Goal: Task Accomplishment & Management: Manage account settings

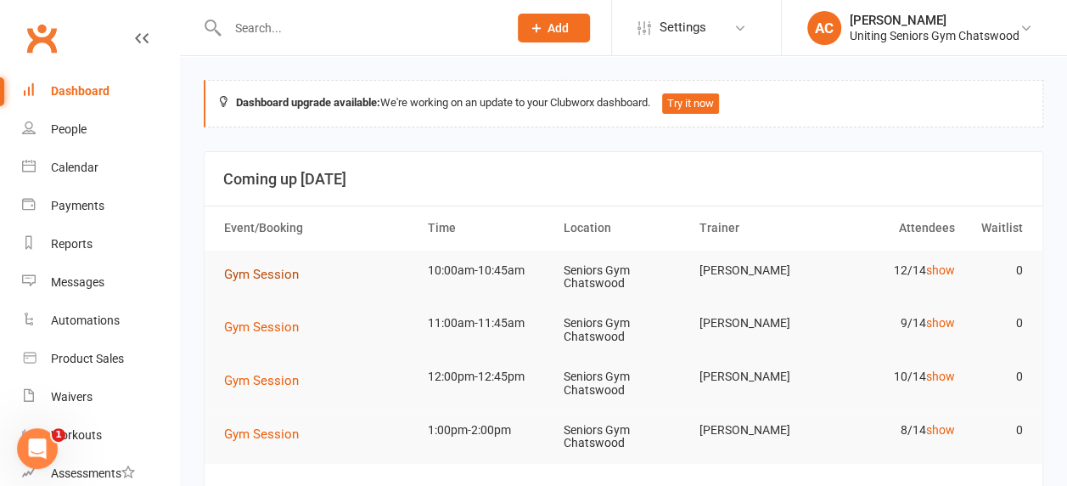
click at [241, 277] on span "Gym Session" at bounding box center [261, 274] width 75 height 15
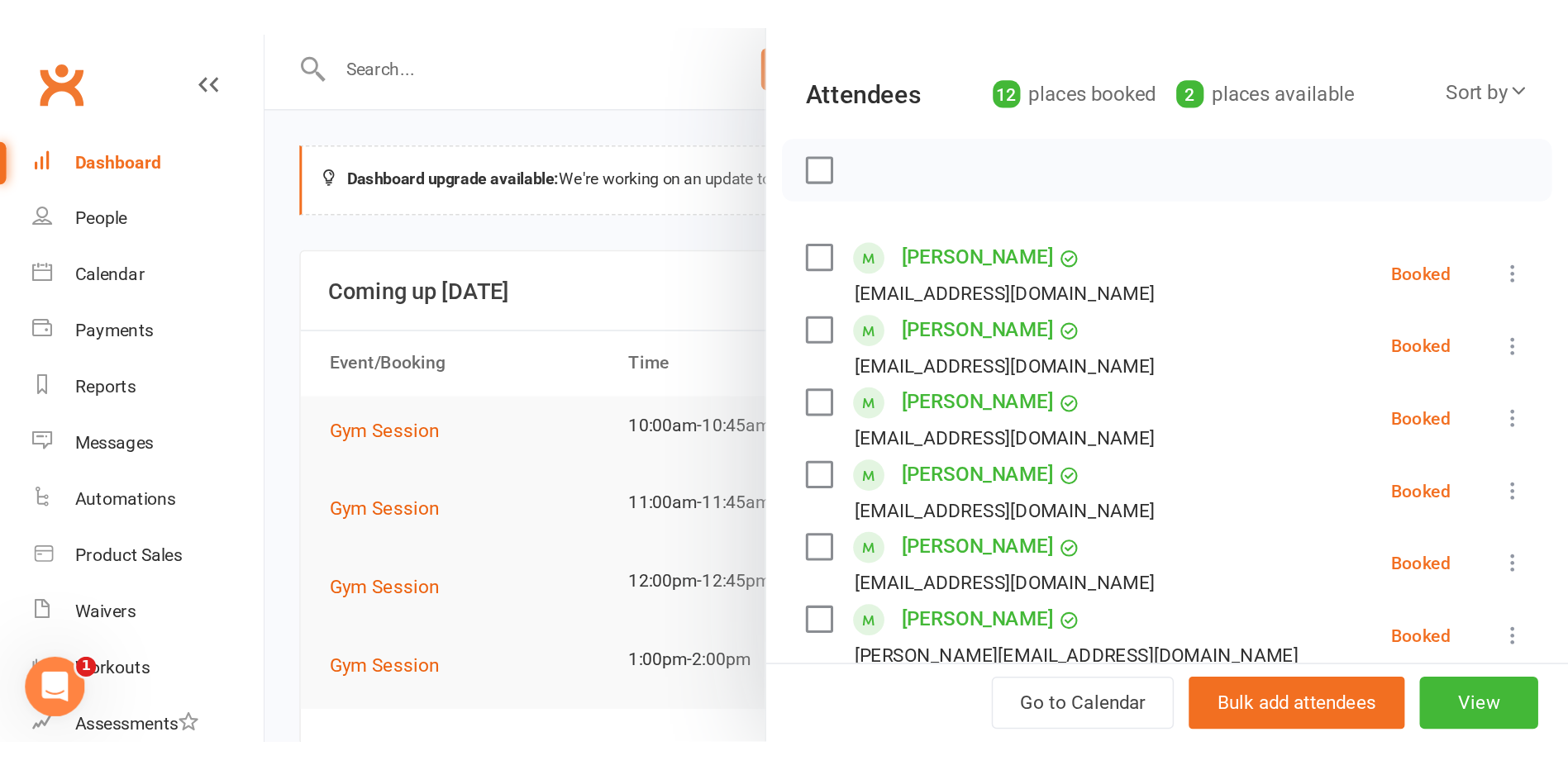
scroll to position [165, 0]
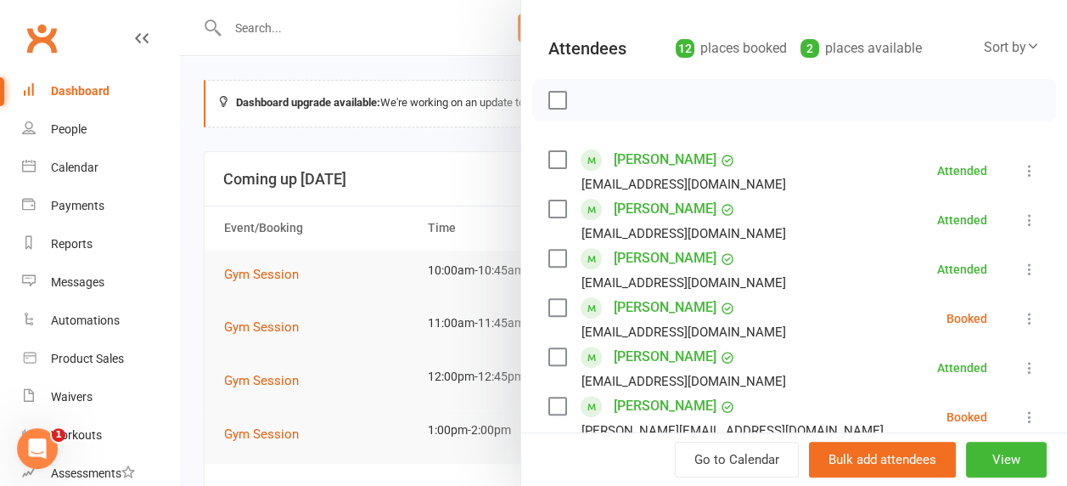
click at [320, 222] on div at bounding box center [623, 243] width 887 height 486
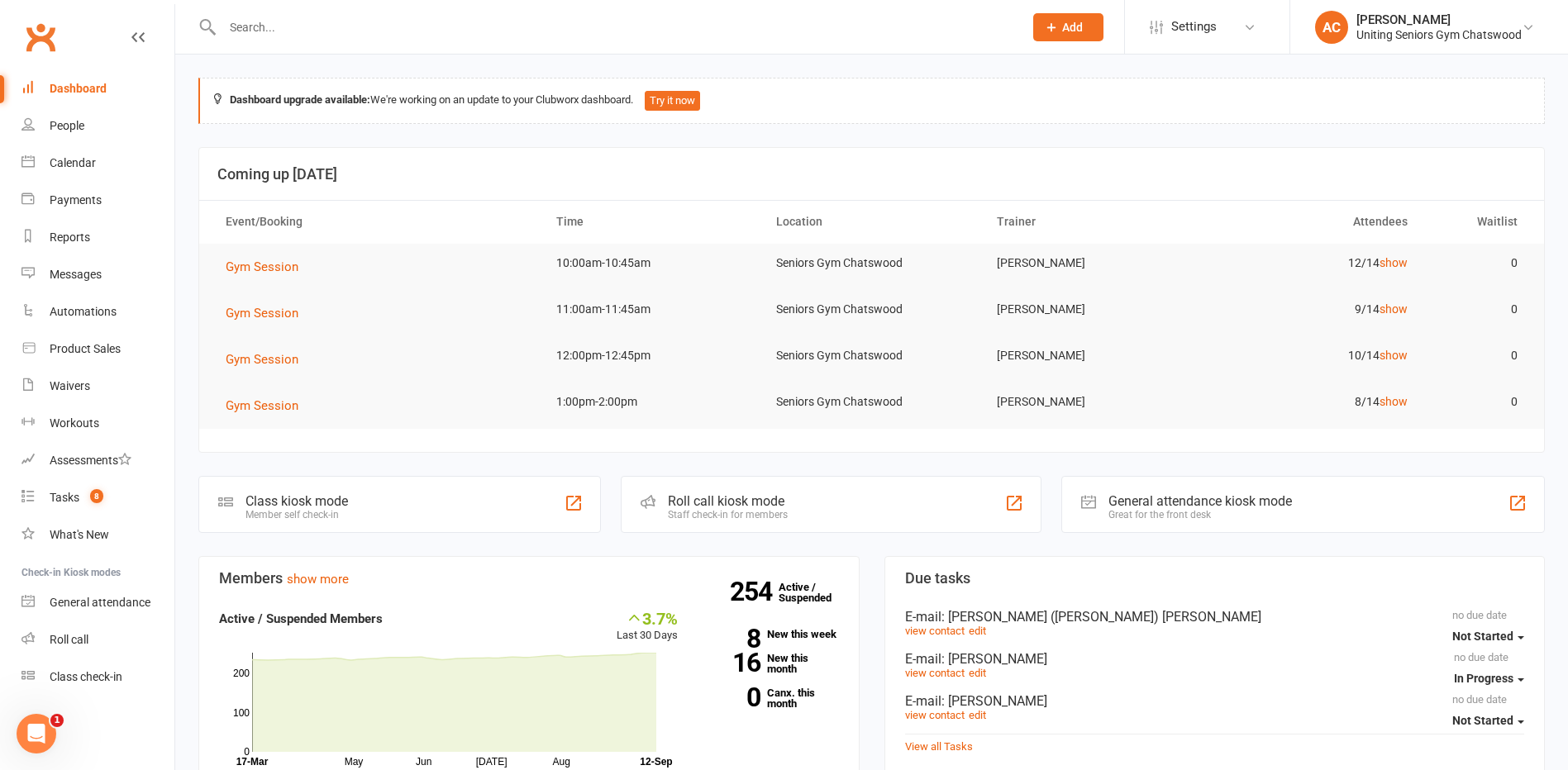
click at [330, 52] on div at bounding box center [605, 26] width 813 height 54
click at [330, 46] on div at bounding box center [605, 26] width 813 height 54
click at [330, 36] on input "text" at bounding box center [615, 27] width 795 height 23
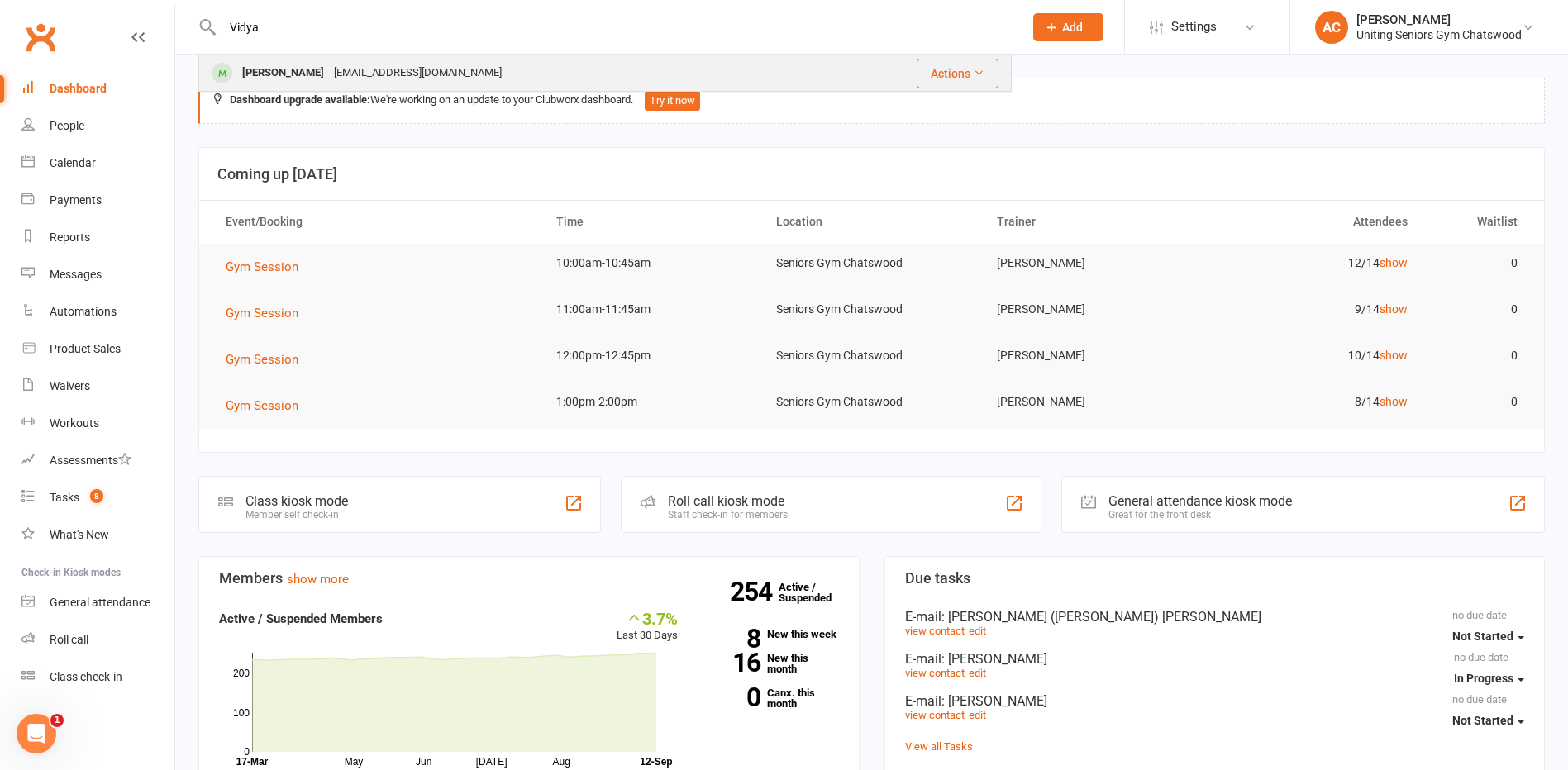
type input "Vidya"
click at [302, 74] on div "[PERSON_NAME]" at bounding box center [283, 73] width 92 height 24
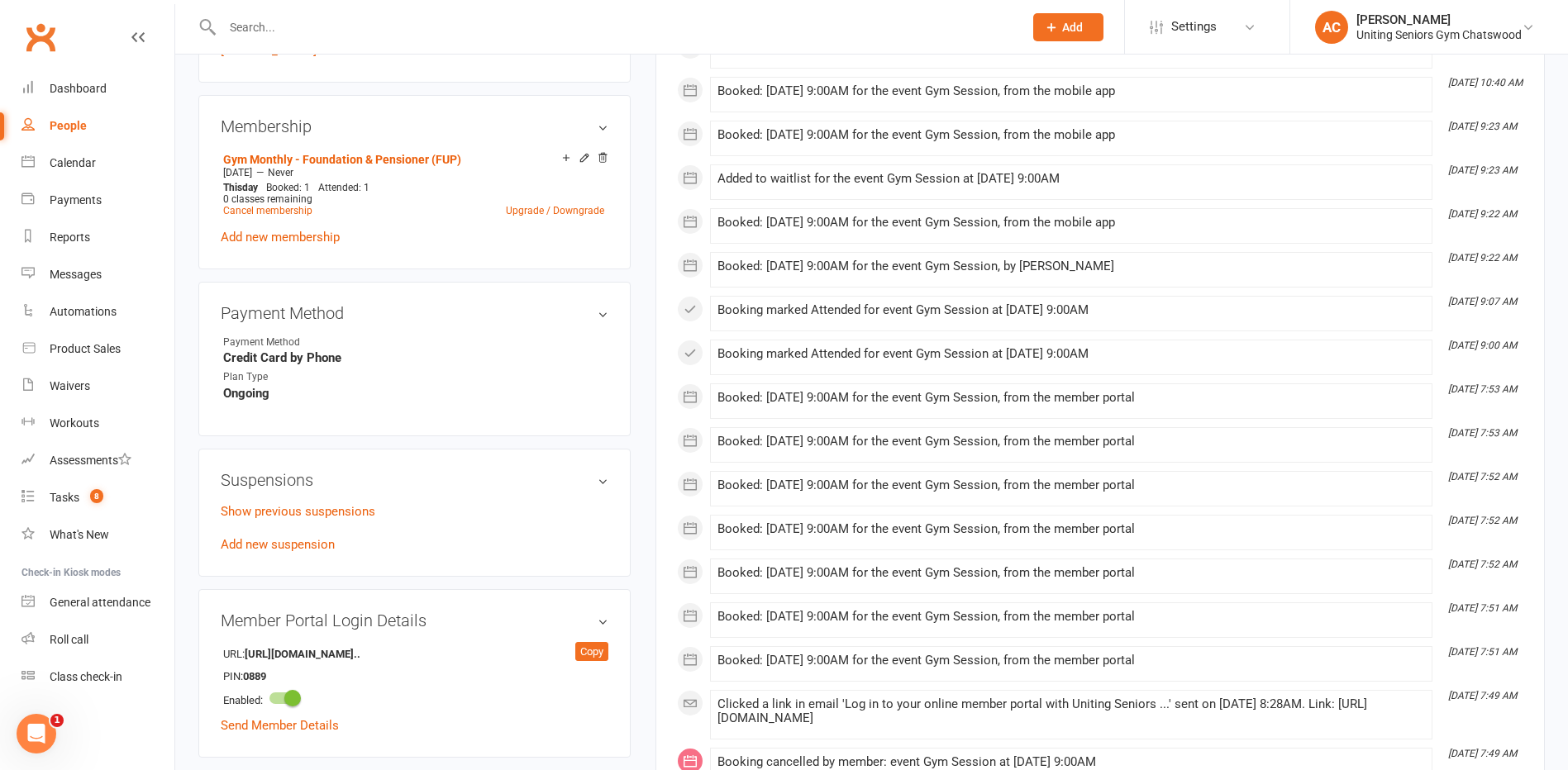
scroll to position [826, 0]
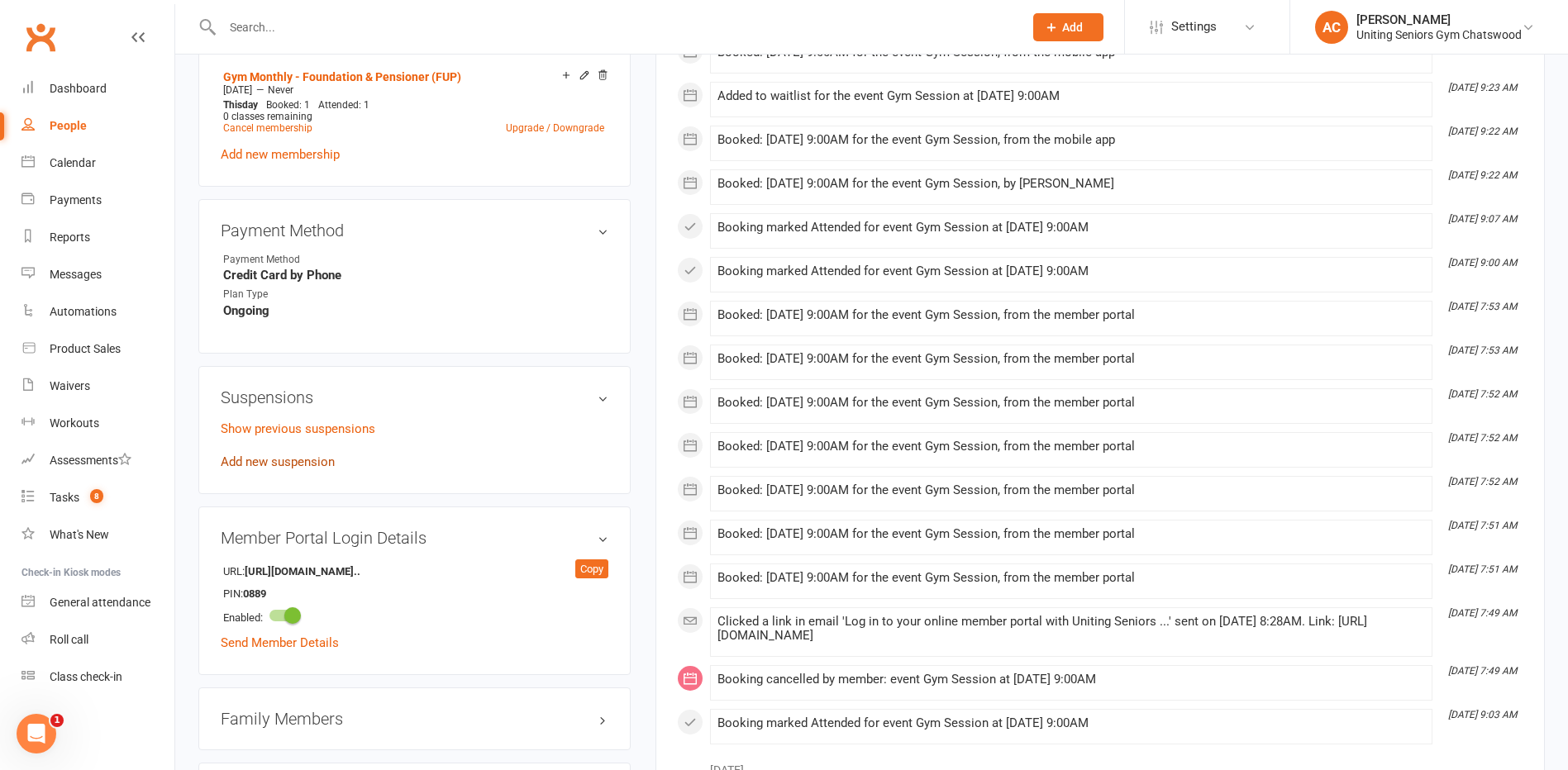
click at [277, 460] on link "Add new suspension" at bounding box center [278, 461] width 114 height 15
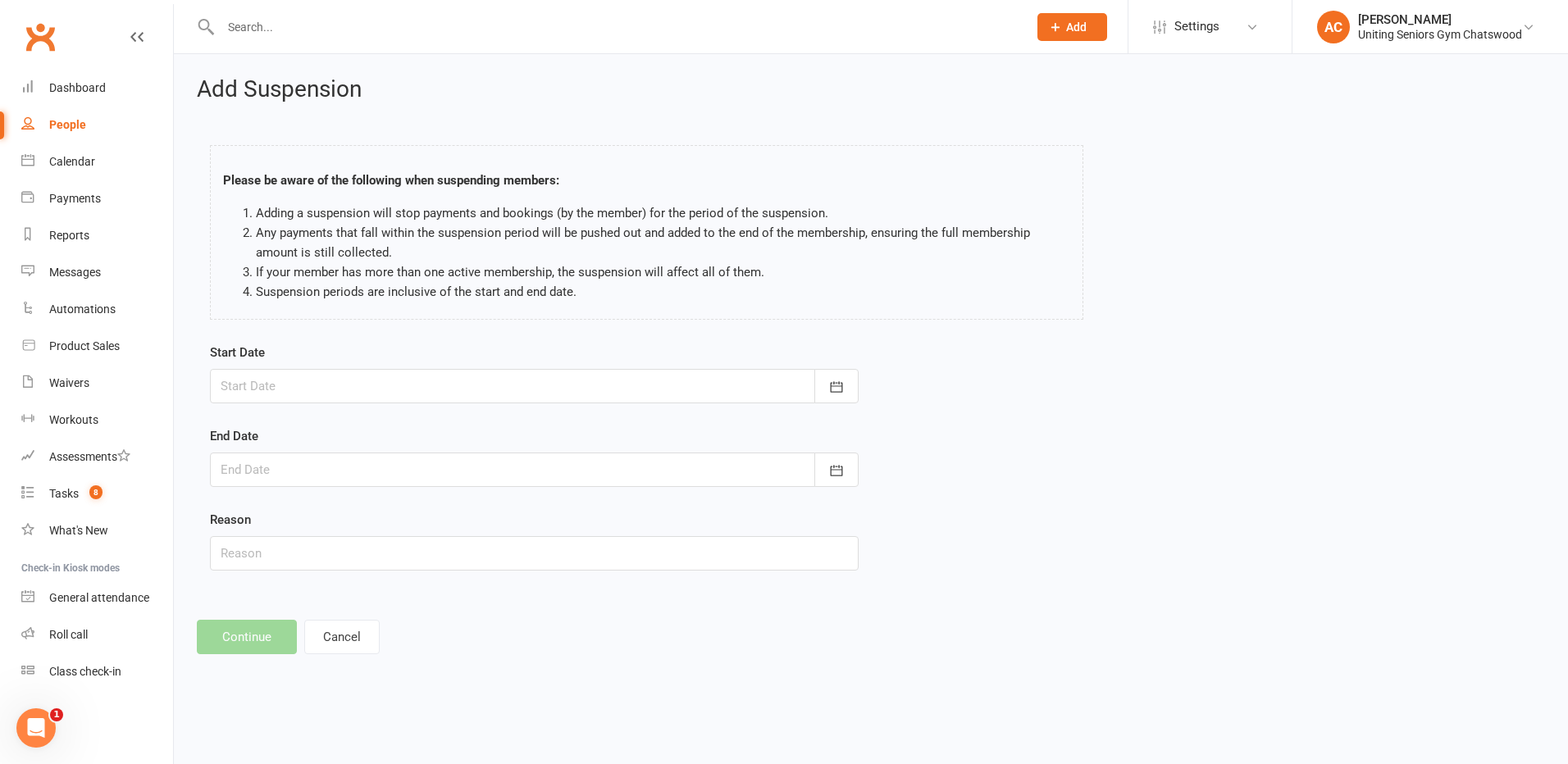
click at [371, 386] on div at bounding box center [533, 386] width 648 height 35
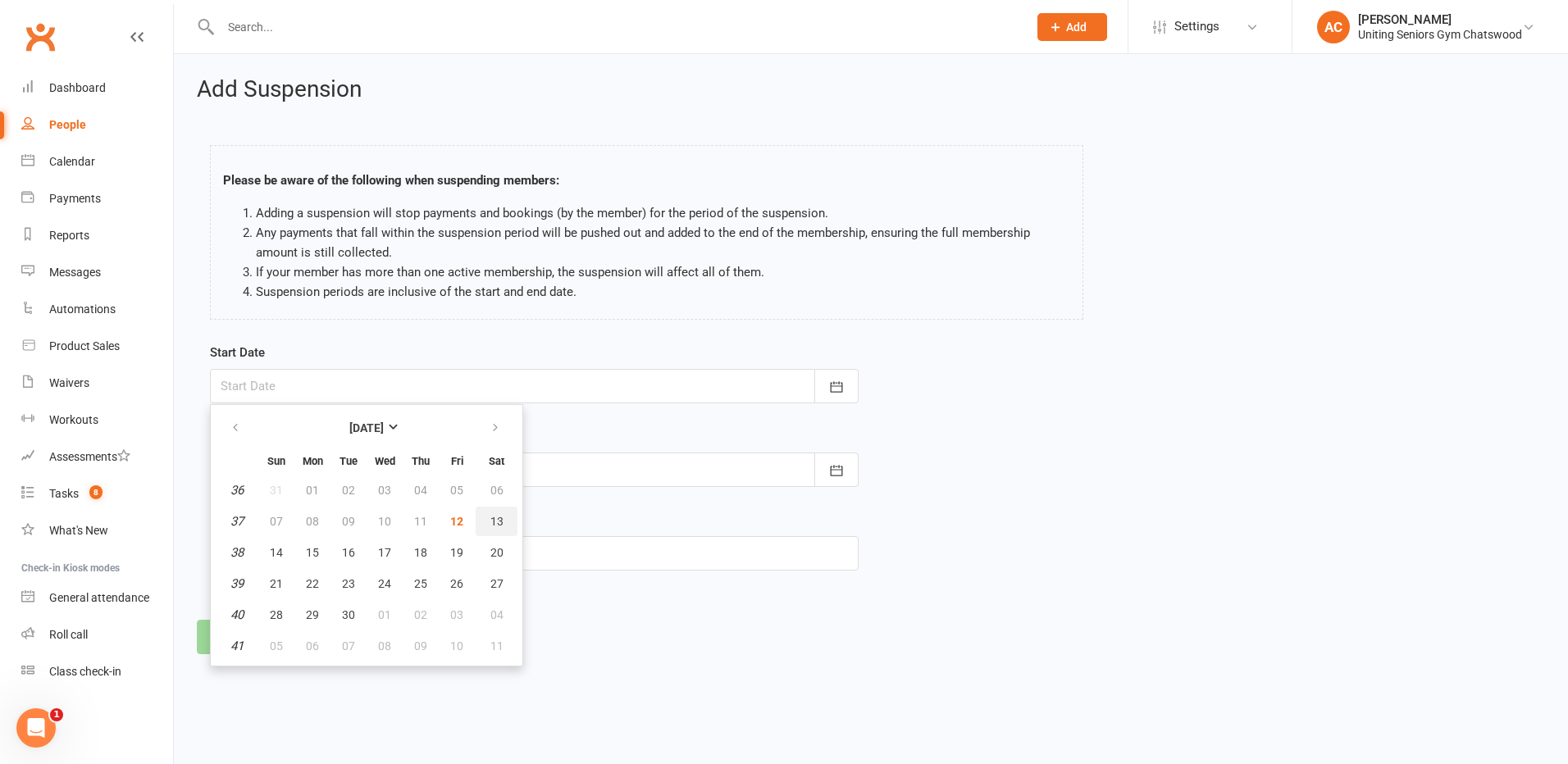
click at [511, 468] on button "13" at bounding box center [496, 522] width 42 height 30
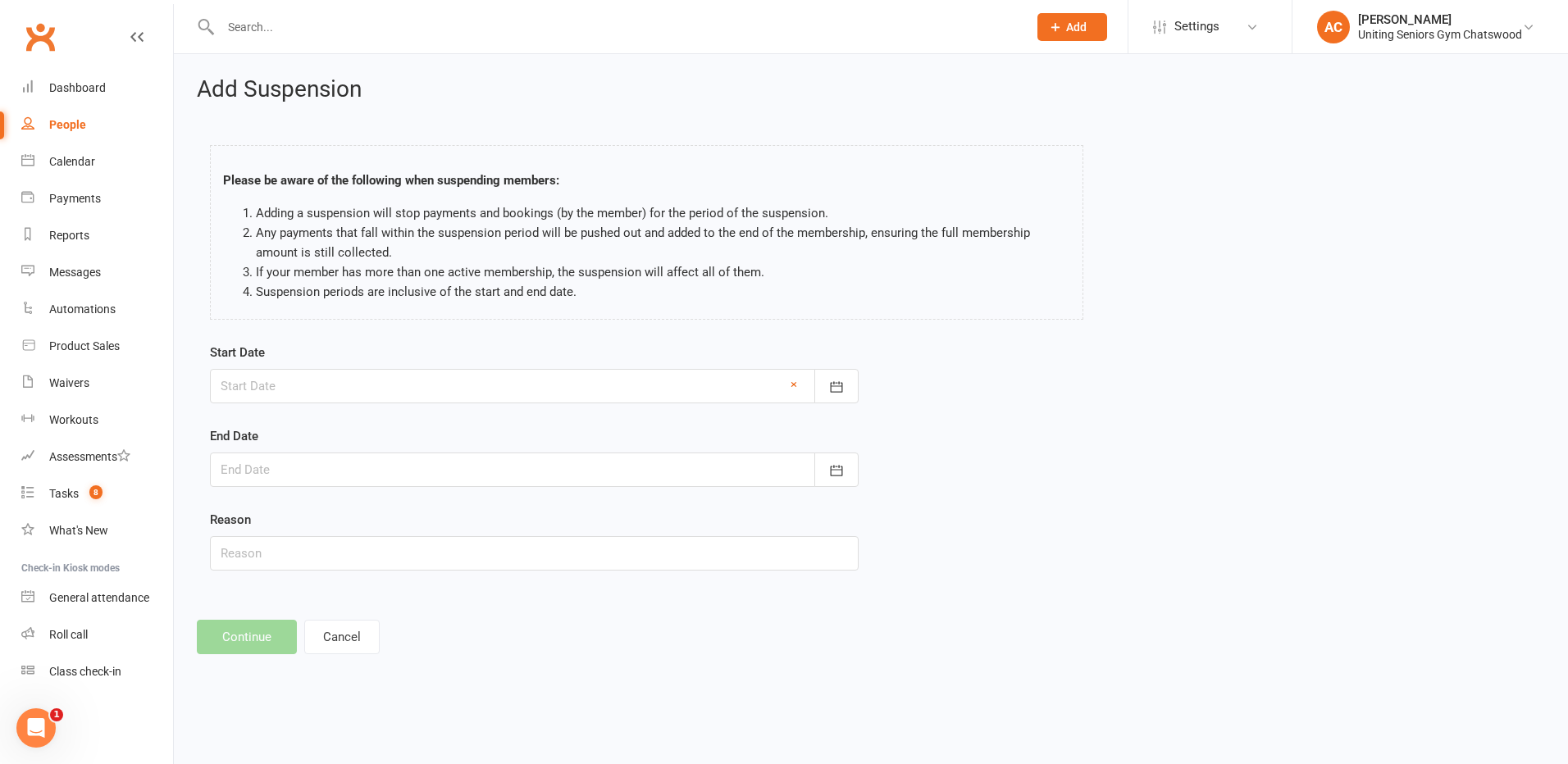
type input "[DATE]"
click at [296, 463] on div at bounding box center [533, 470] width 648 height 35
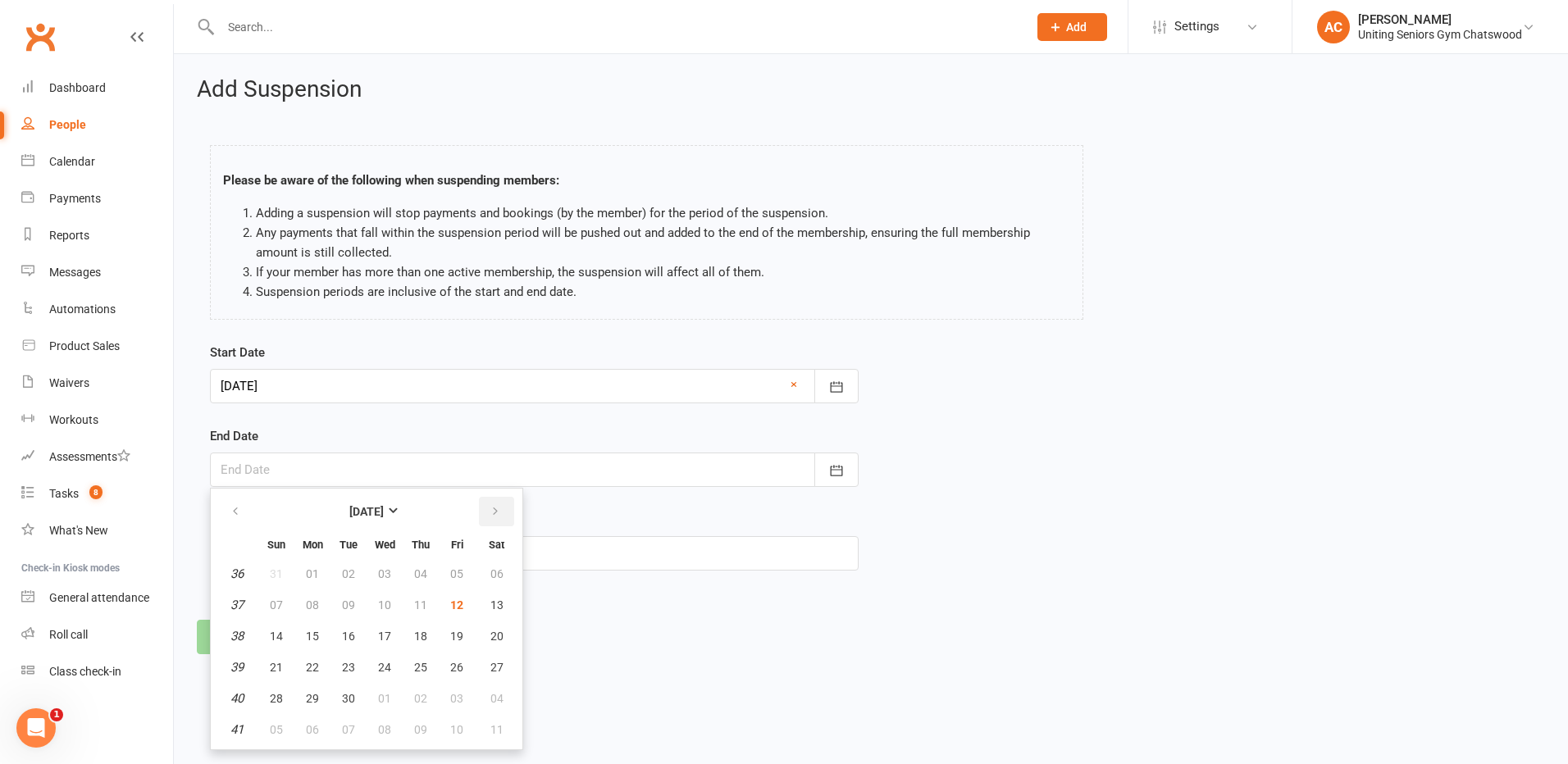
click at [496, 468] on icon "button" at bounding box center [496, 512] width 12 height 14
click at [279, 468] on span "05" at bounding box center [276, 606] width 14 height 14
type input "[DATE]"
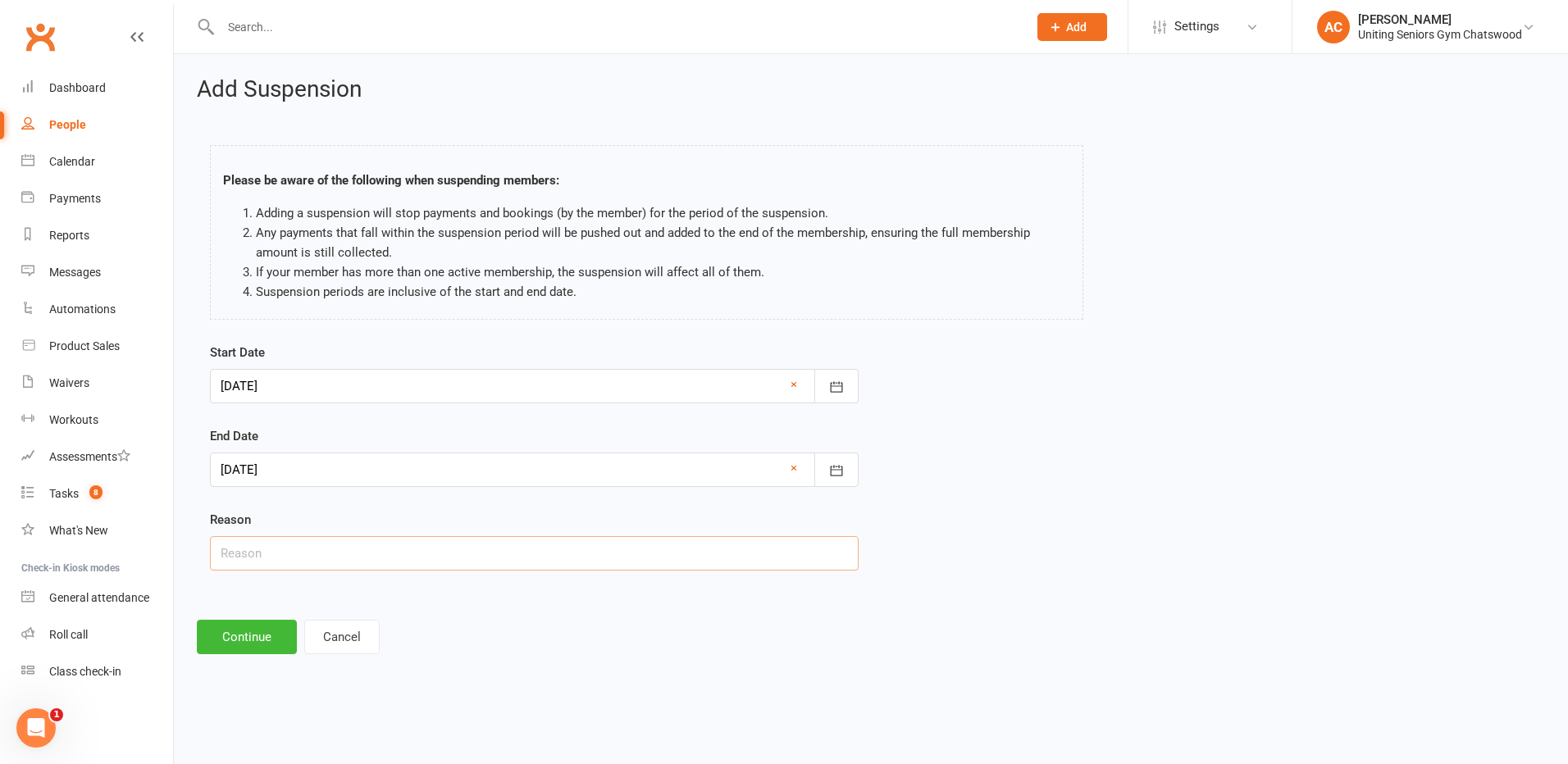
click at [323, 468] on input "text" at bounding box center [533, 553] width 648 height 35
type input "A"
type input "Absent"
type input "C"
type input "P"
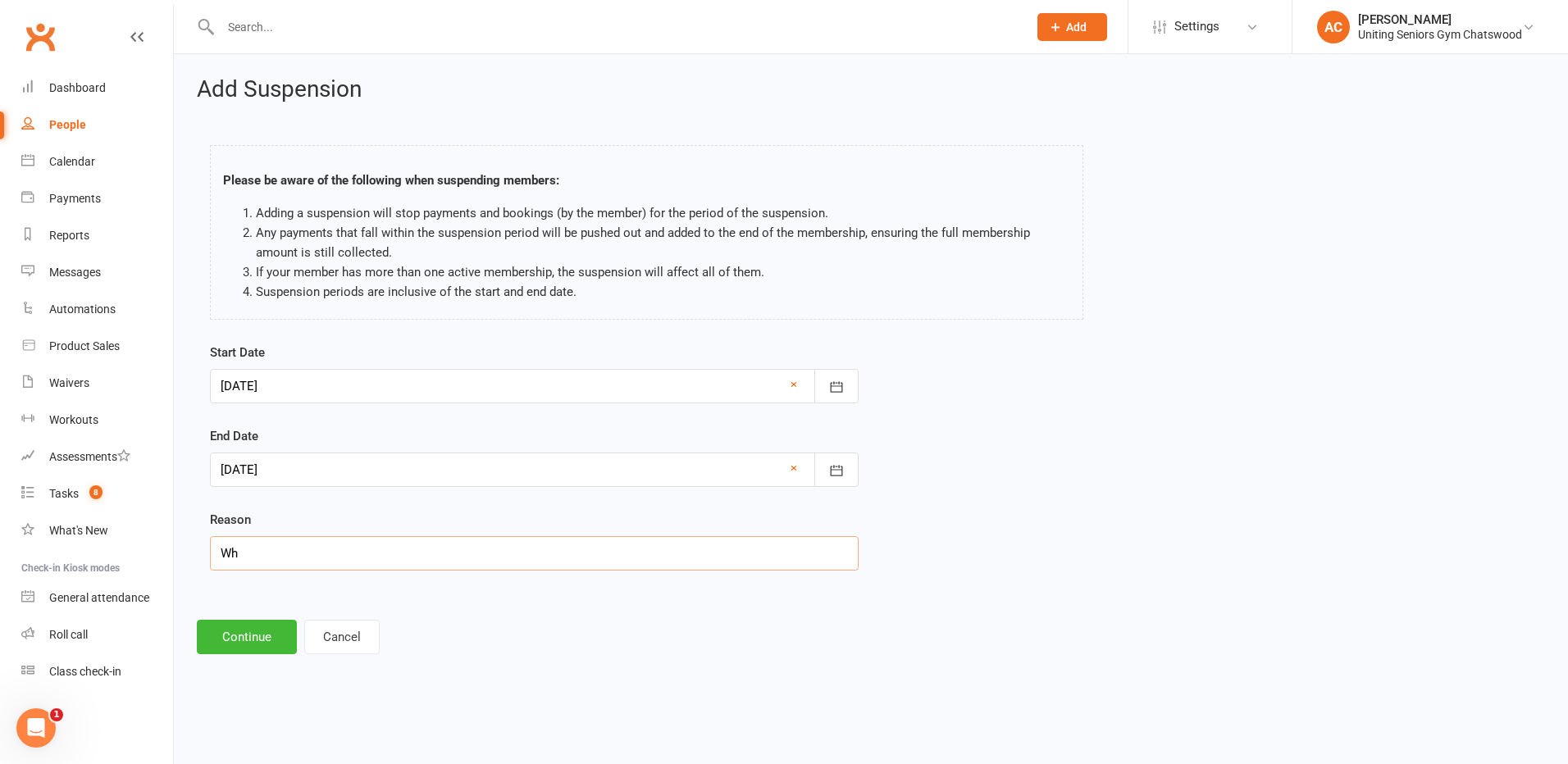
type input "W"
type input "Leave - non-descript"
click at [396, 382] on div at bounding box center [533, 386] width 648 height 35
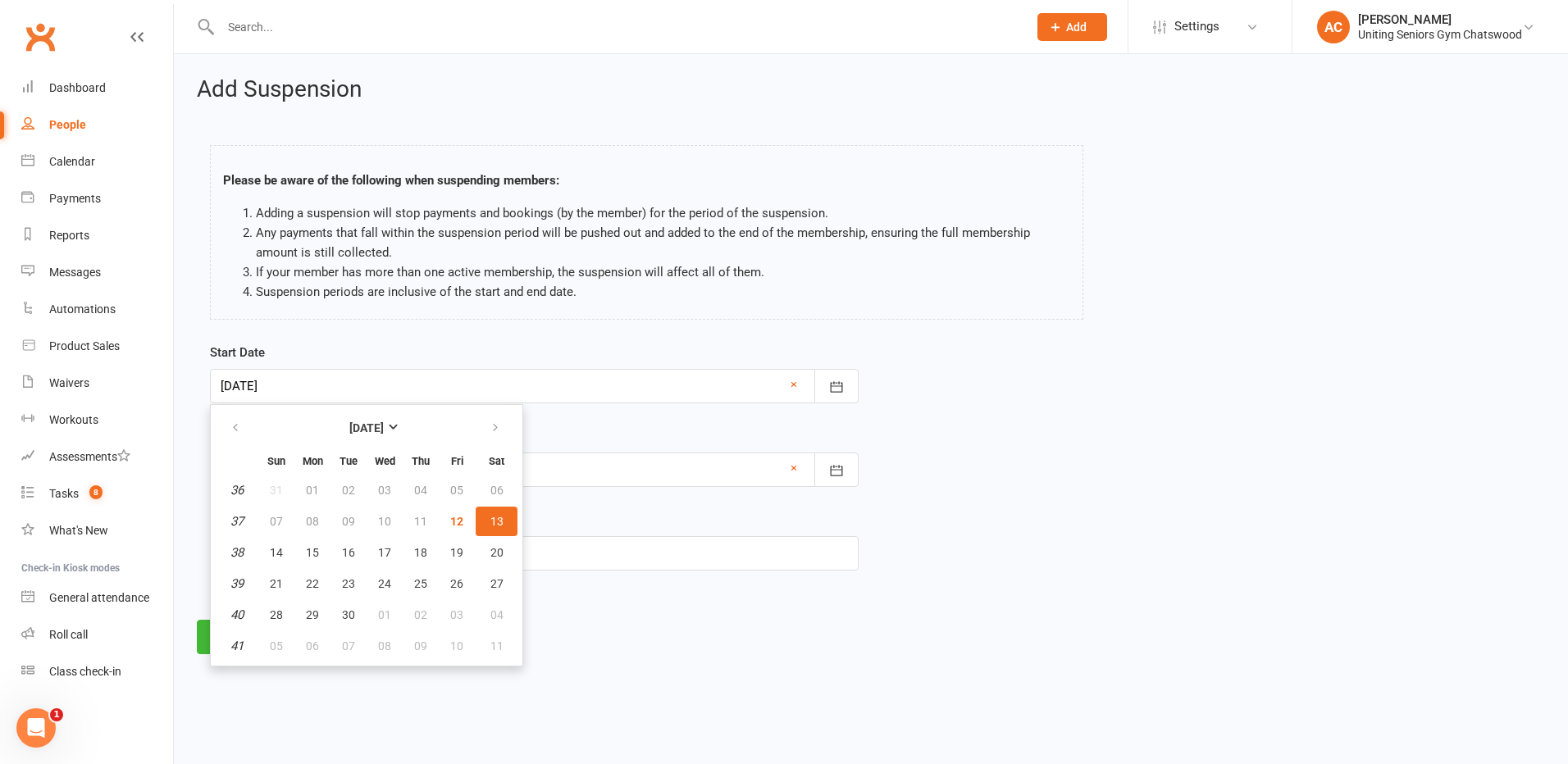
click at [478, 320] on div "Please be aware of the following when suspending members: Adding a suspension w…" at bounding box center [647, 236] width 898 height 214
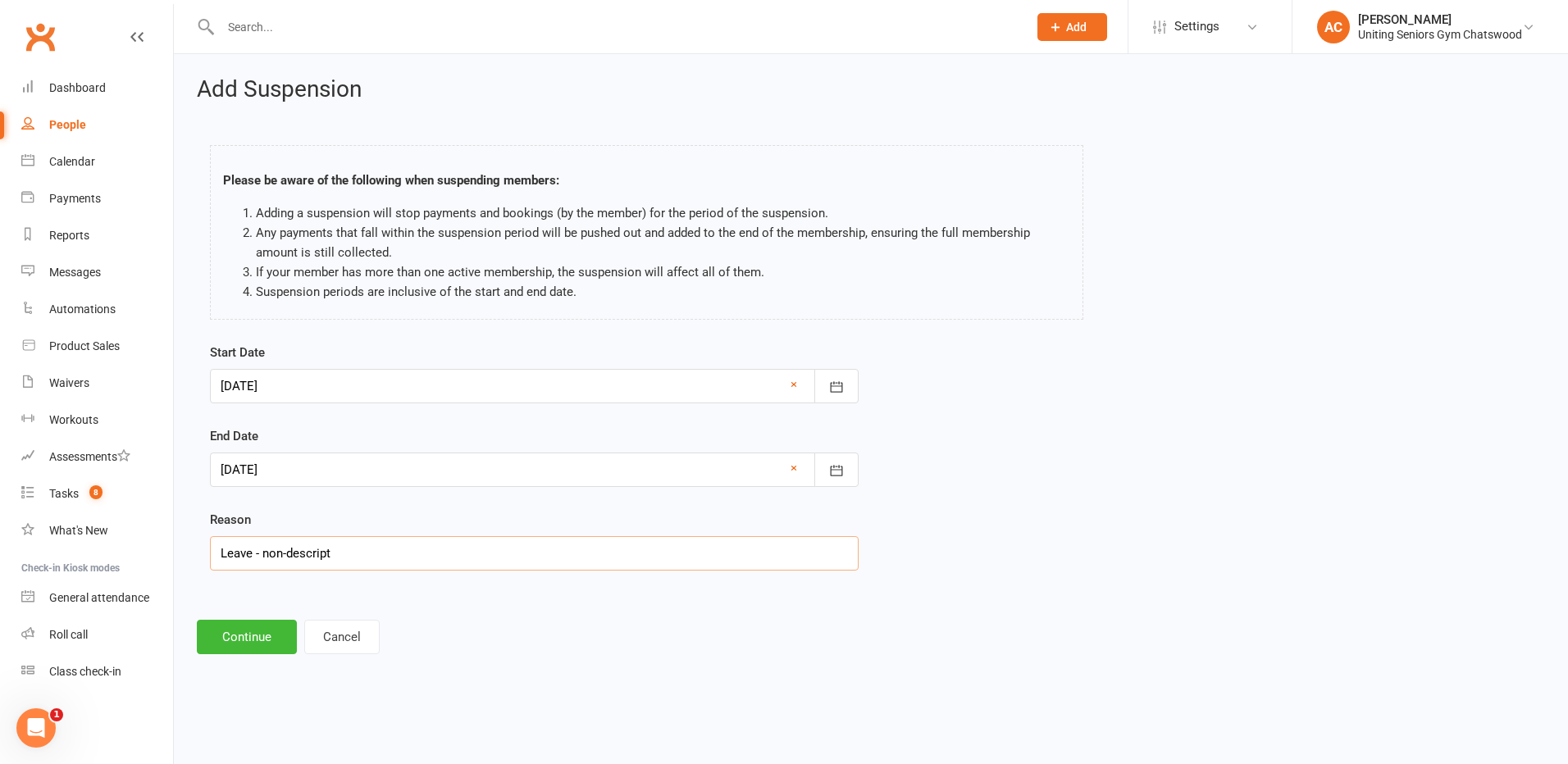
click at [510, 468] on input "Leave - non-descript" at bounding box center [533, 553] width 648 height 35
click at [503, 468] on footer "Continue Cancel" at bounding box center [871, 637] width 1349 height 35
click at [210, 468] on button "Continue" at bounding box center [247, 637] width 100 height 35
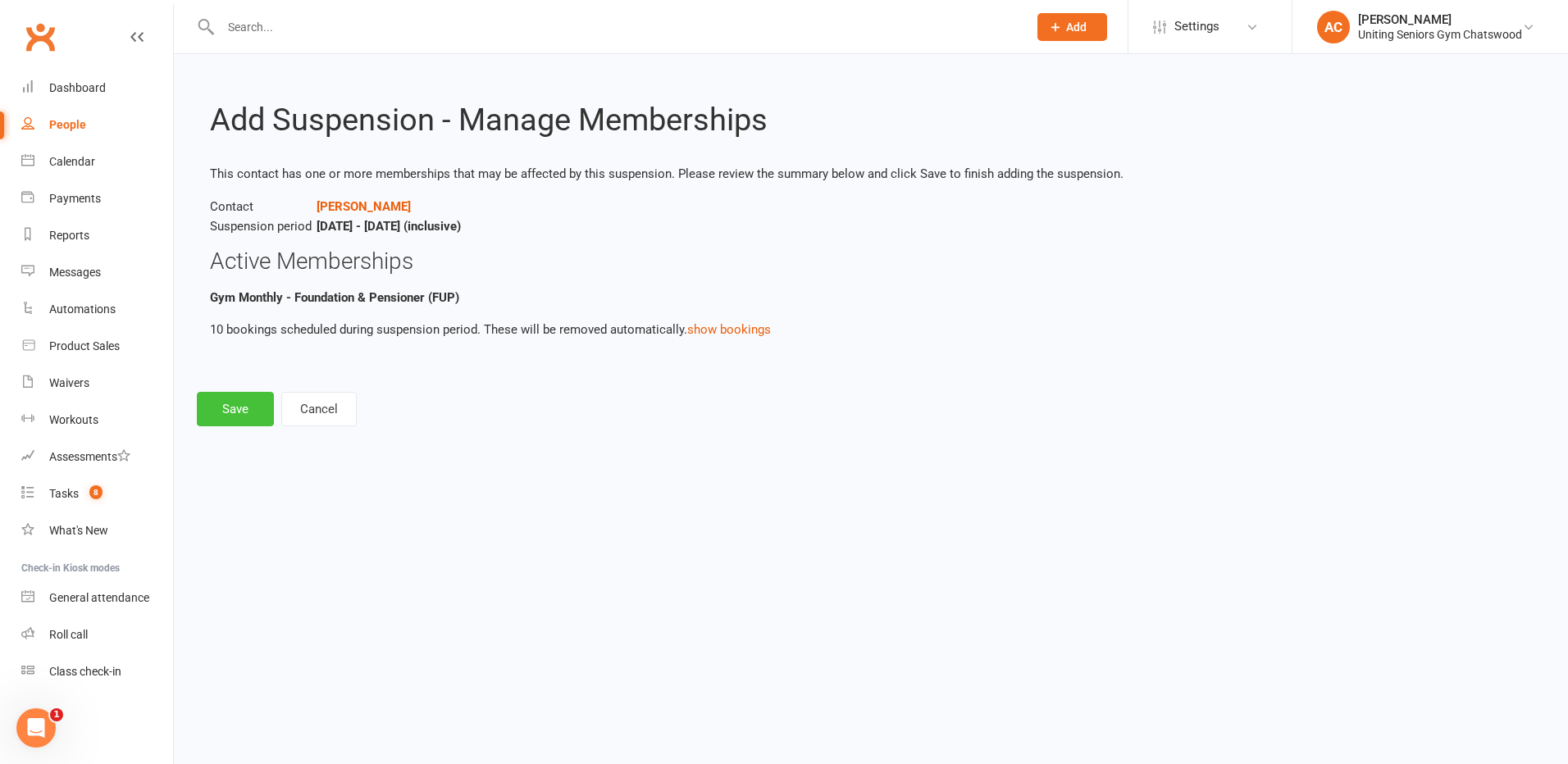
click at [238, 407] on button "Save" at bounding box center [236, 410] width 77 height 35
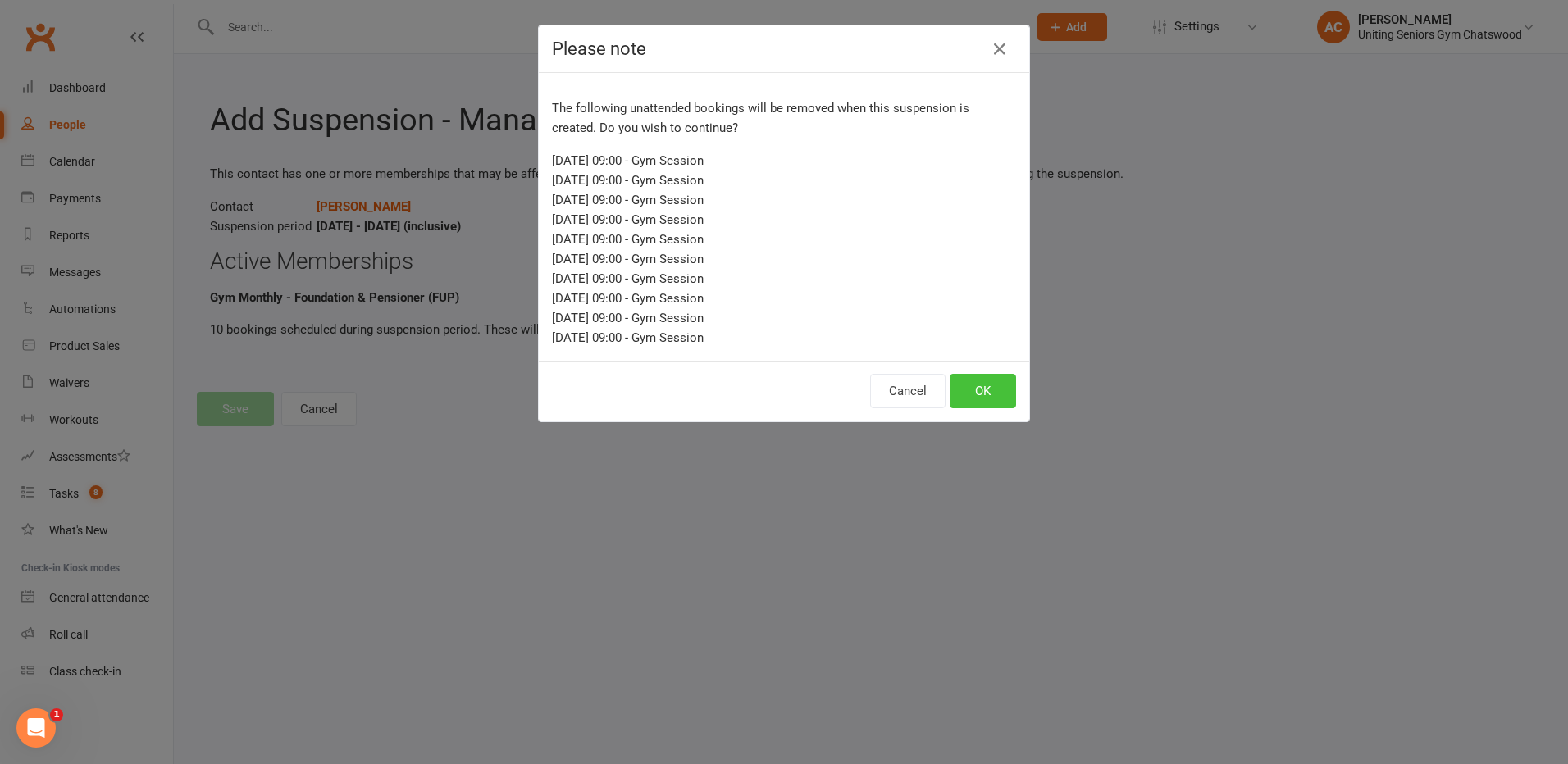
click at [977, 382] on button "OK" at bounding box center [983, 391] width 67 height 35
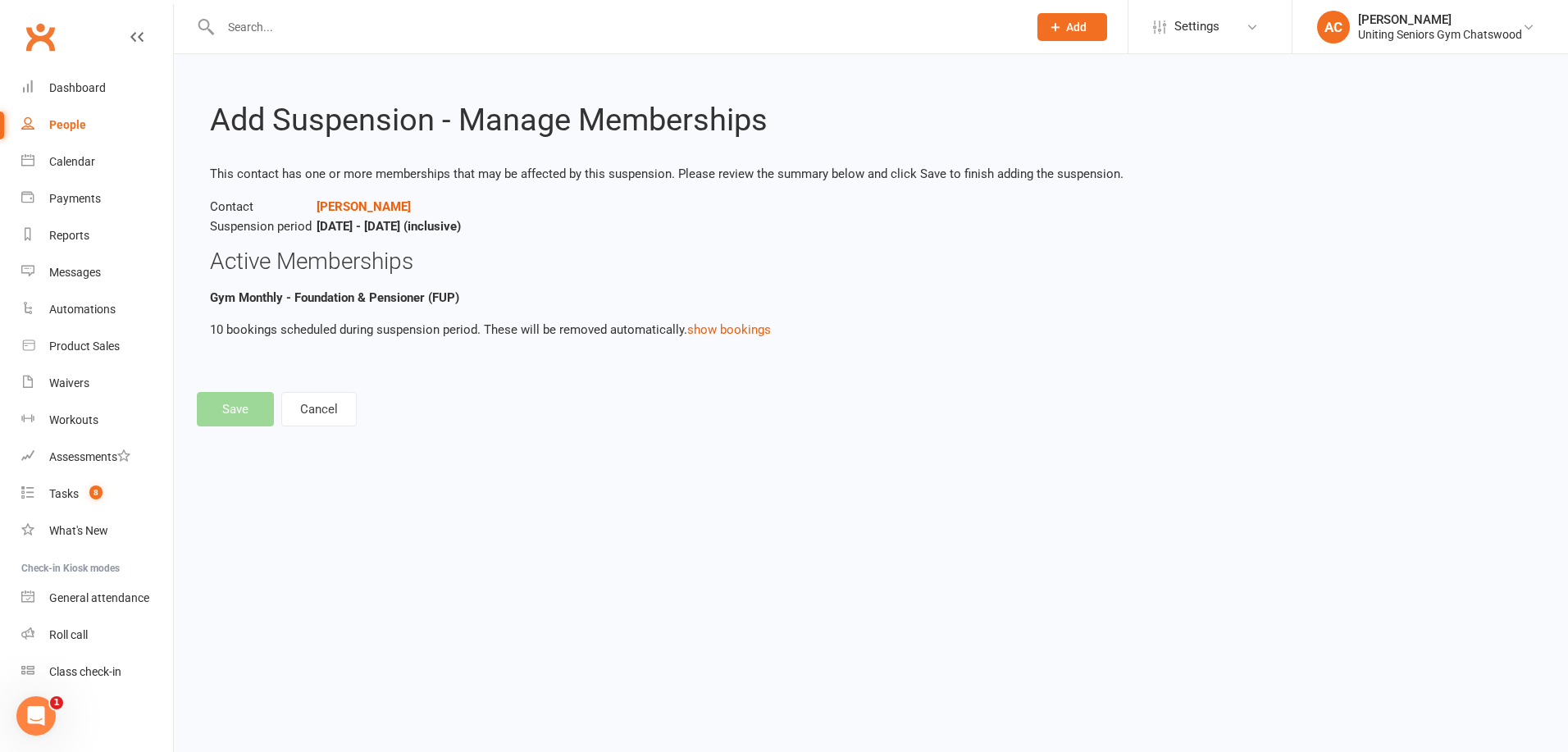
click at [0, 0] on div "Loading" at bounding box center [0, 0] width 0 height 0
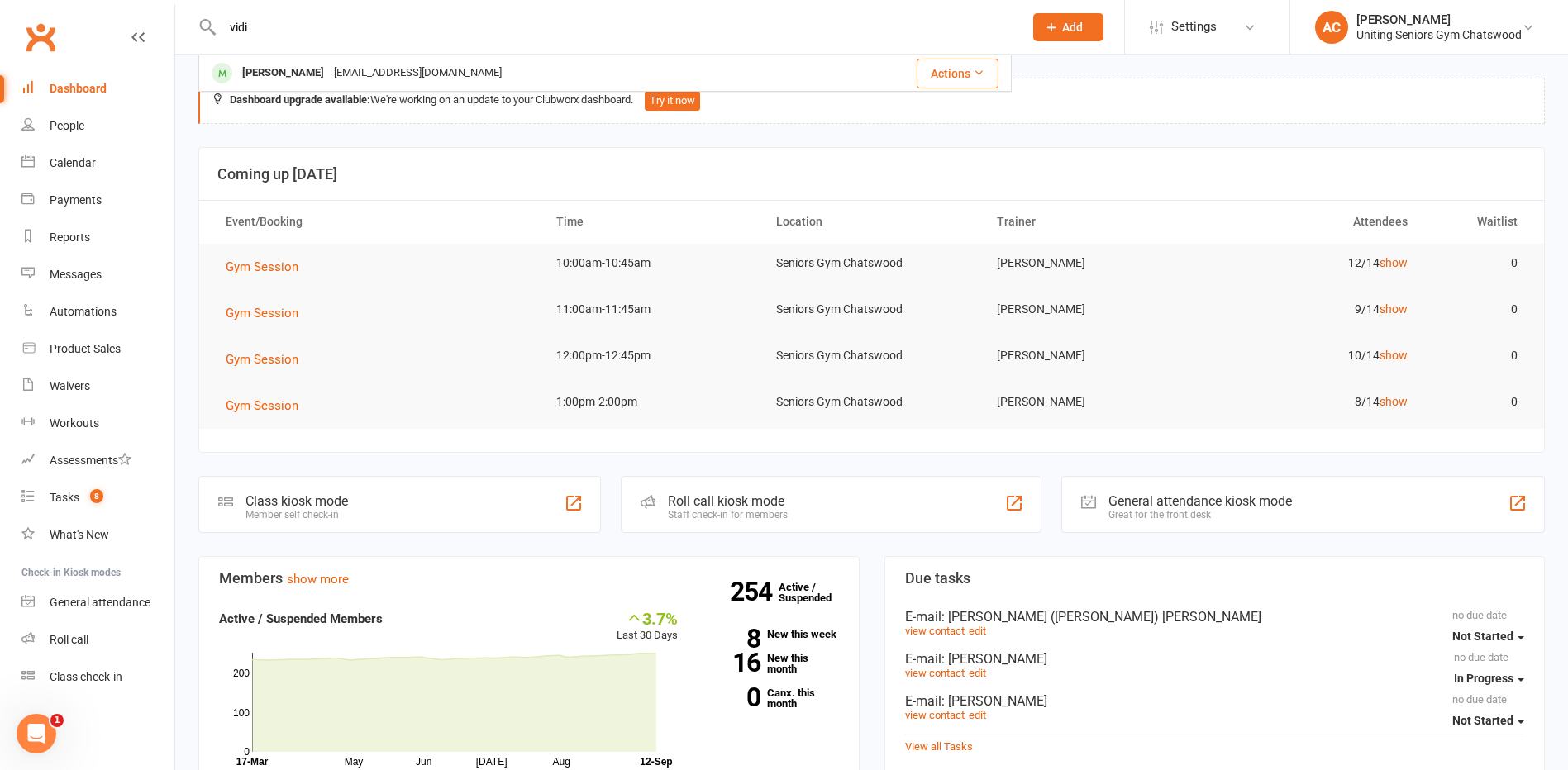
type input "vidi"
